Goal: Task Accomplishment & Management: Use online tool/utility

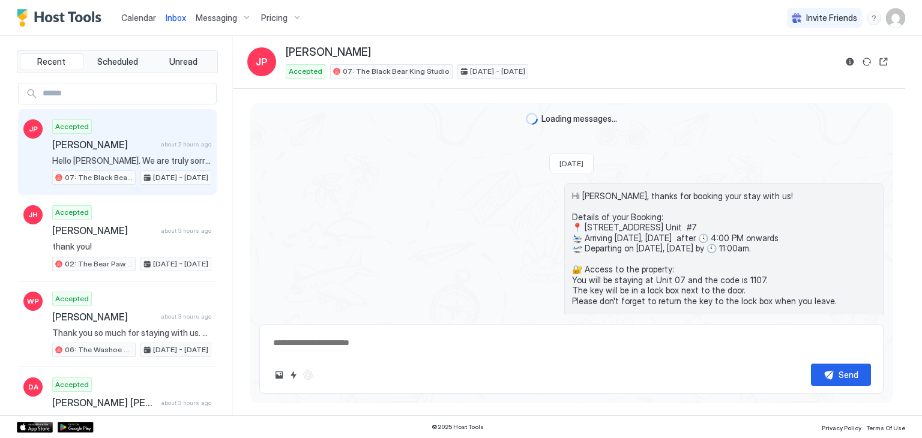
scroll to position [352, 0]
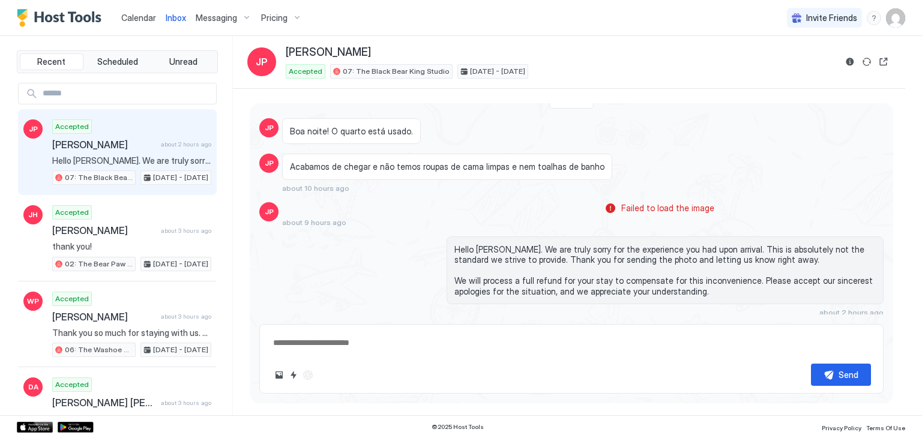
type textarea "*"
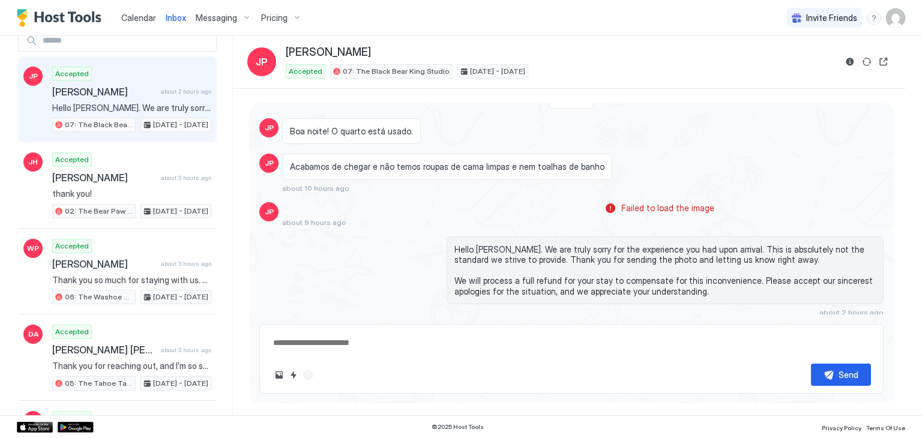
scroll to position [43, 0]
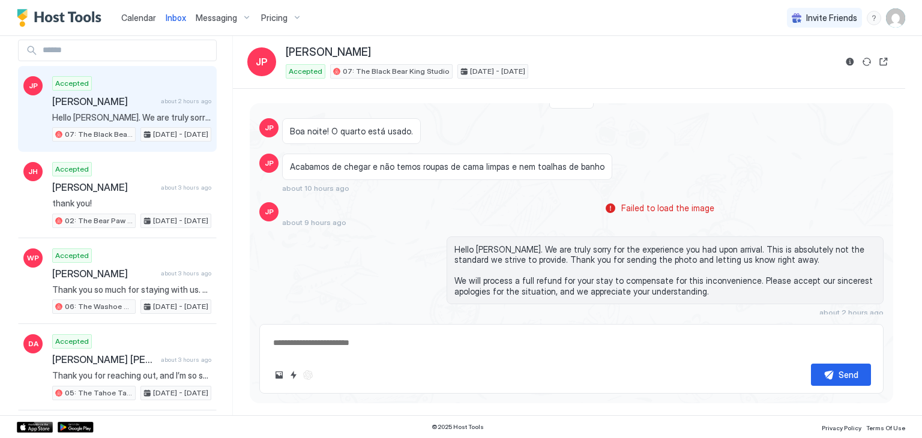
click at [147, 22] on link "Calendar" at bounding box center [138, 17] width 35 height 13
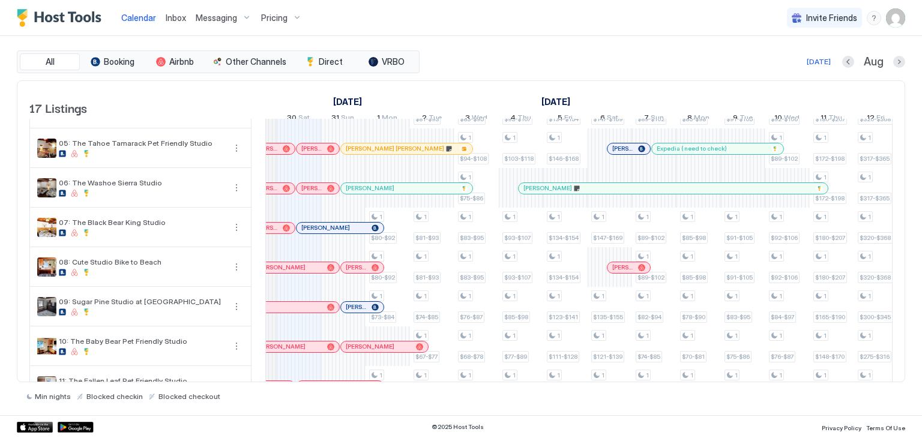
scroll to position [0, 668]
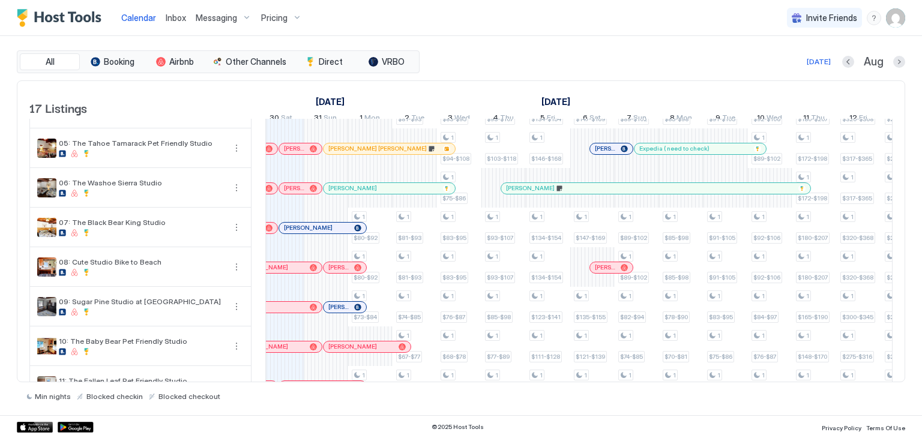
click at [177, 16] on span "Inbox" at bounding box center [176, 18] width 20 height 10
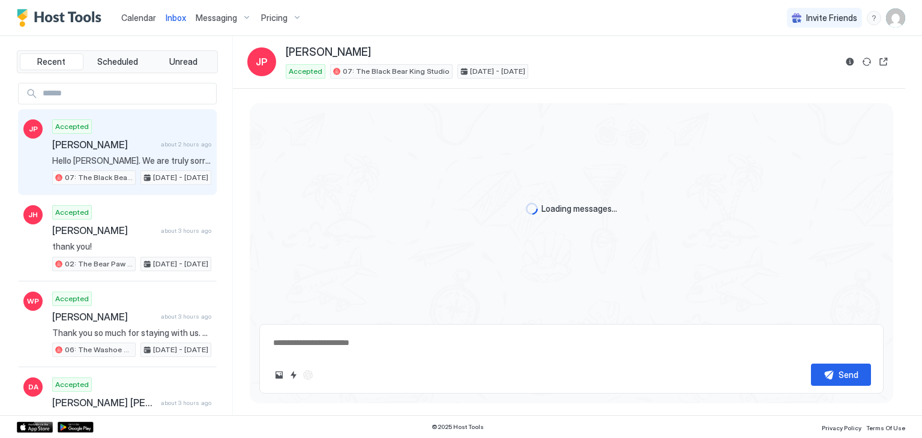
scroll to position [349, 0]
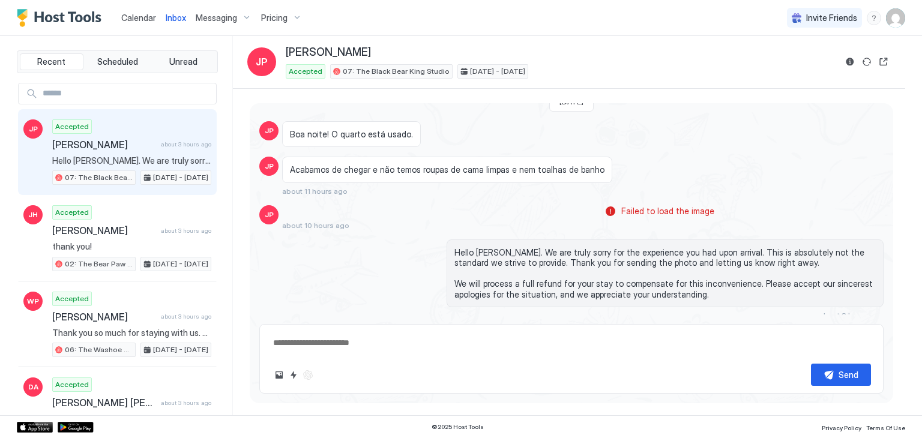
type textarea "*"
